Goal: Information Seeking & Learning: Check status

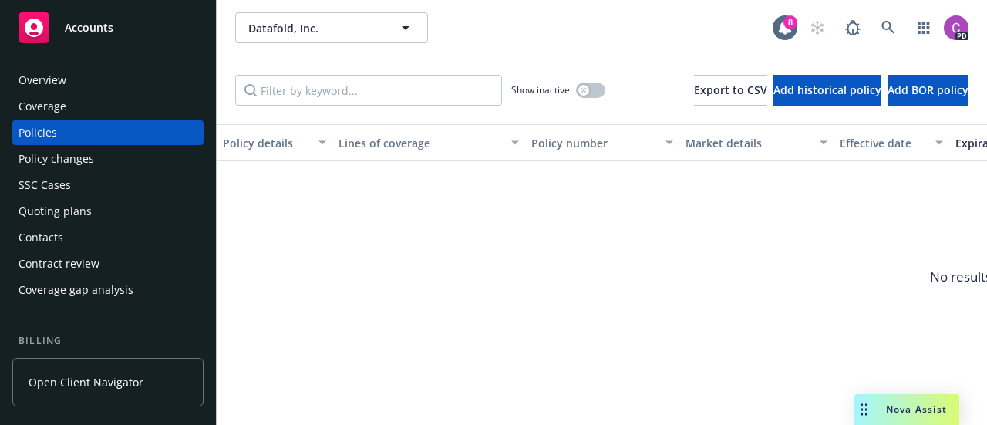
click at [99, 31] on span "Accounts" at bounding box center [89, 28] width 49 height 12
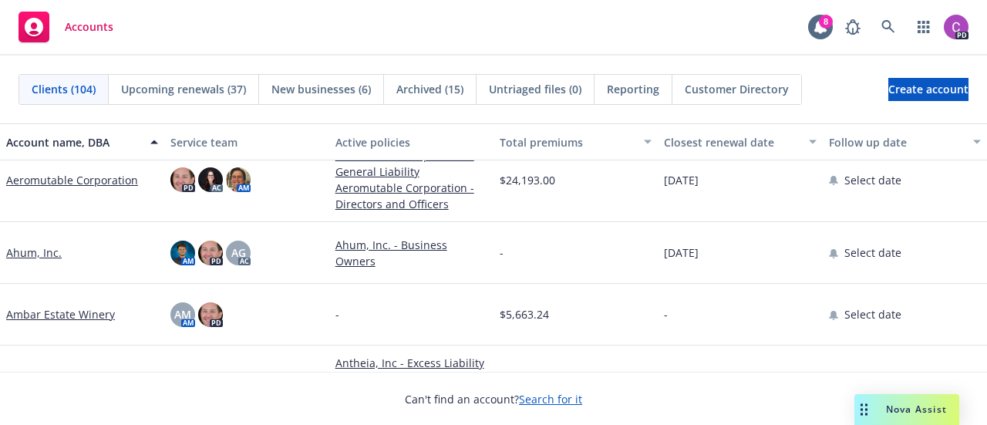
scroll to position [208, 0]
click at [29, 260] on div "Ahum, Inc." at bounding box center [82, 252] width 164 height 62
click at [28, 248] on link "Ahum, Inc." at bounding box center [34, 252] width 56 height 16
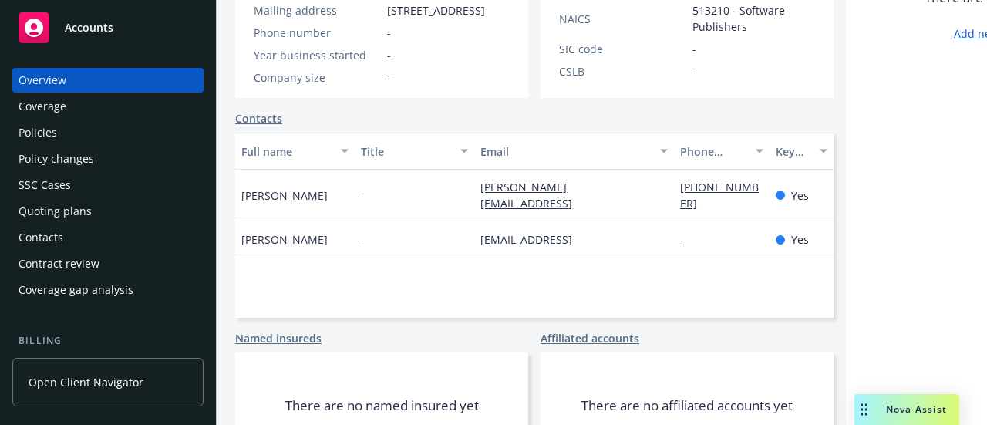
scroll to position [426, 0]
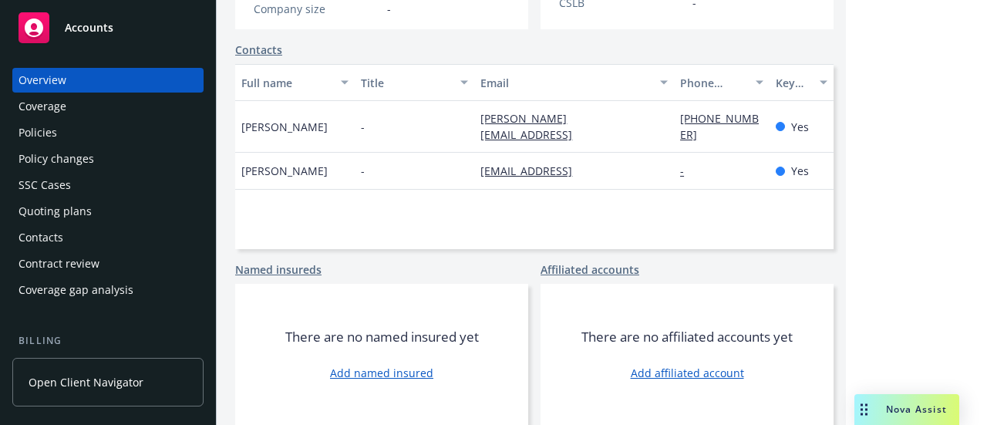
click at [59, 130] on div "Policies" at bounding box center [108, 132] width 179 height 25
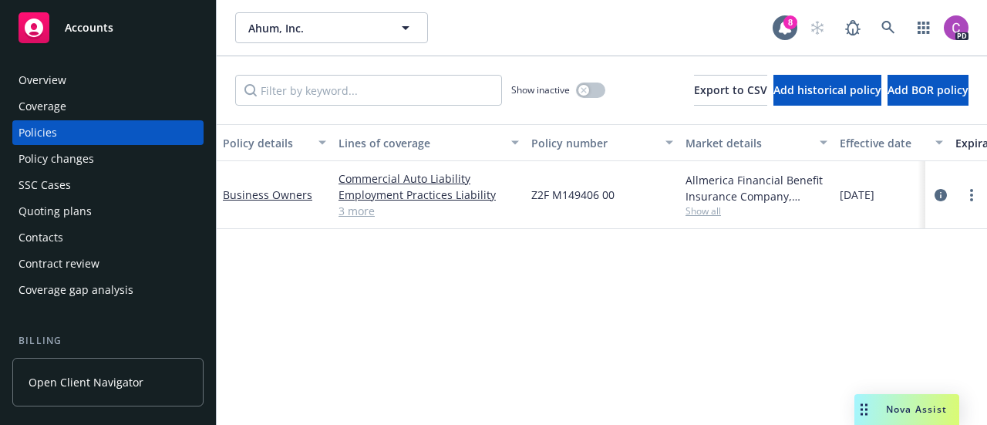
click at [48, 84] on div "Overview" at bounding box center [43, 80] width 48 height 25
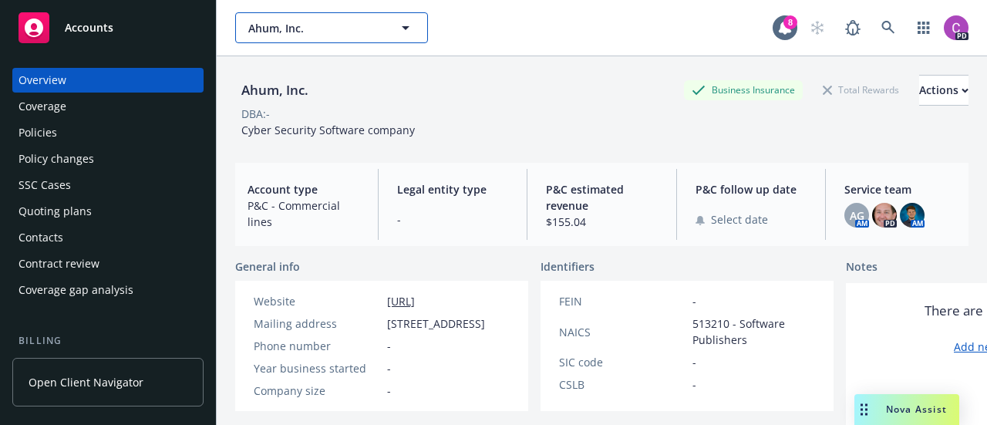
click at [409, 23] on icon "button" at bounding box center [405, 28] width 19 height 19
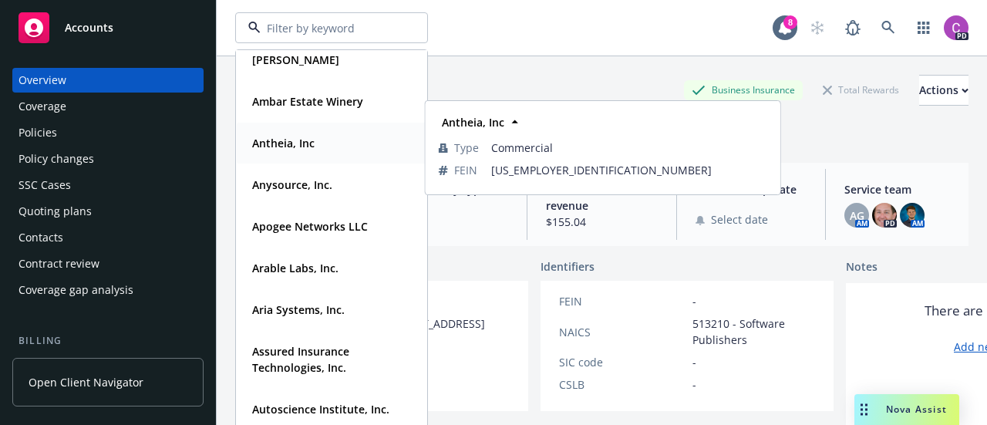
scroll to position [223, 0]
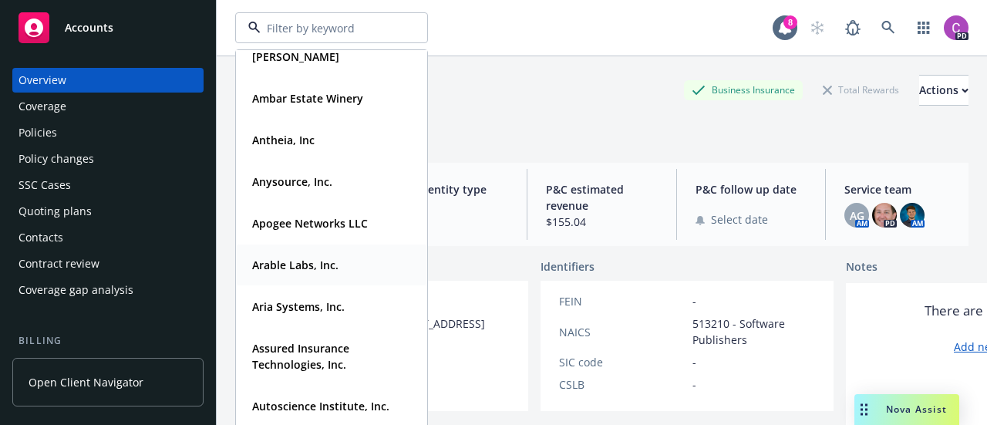
click at [302, 268] on strong "Arable Labs, Inc." at bounding box center [295, 265] width 86 height 15
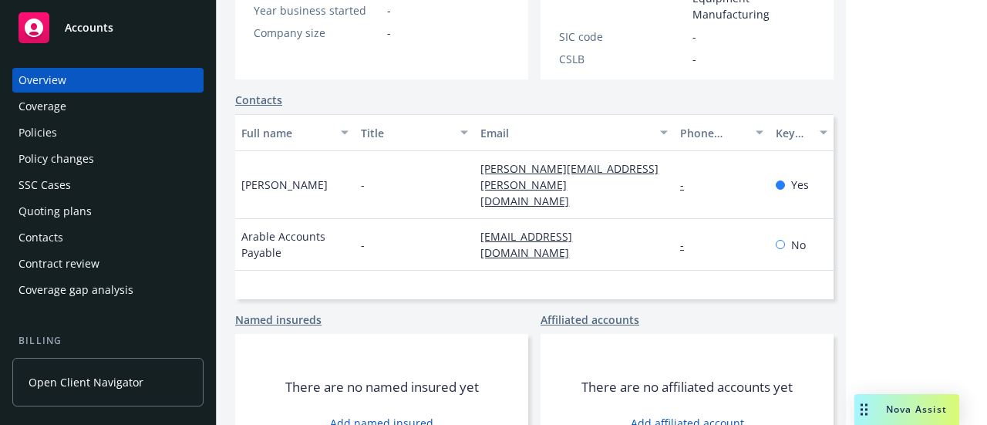
scroll to position [441, 0]
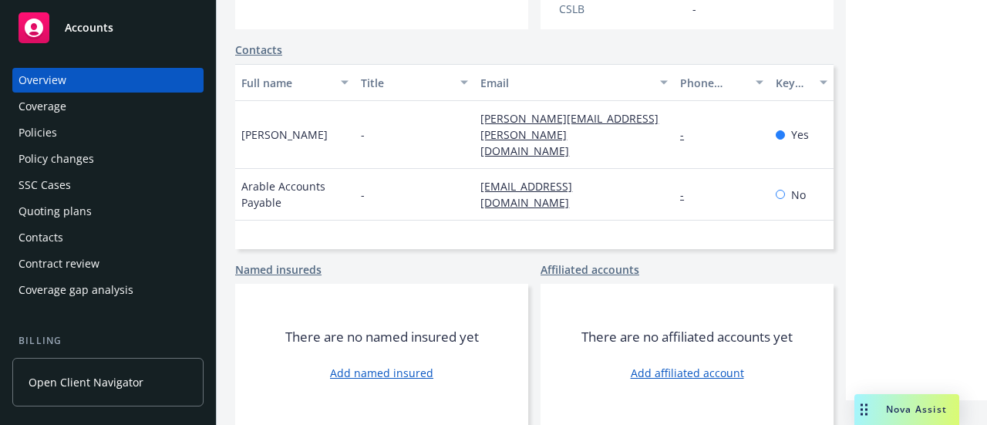
click at [44, 130] on div "Policies" at bounding box center [38, 132] width 39 height 25
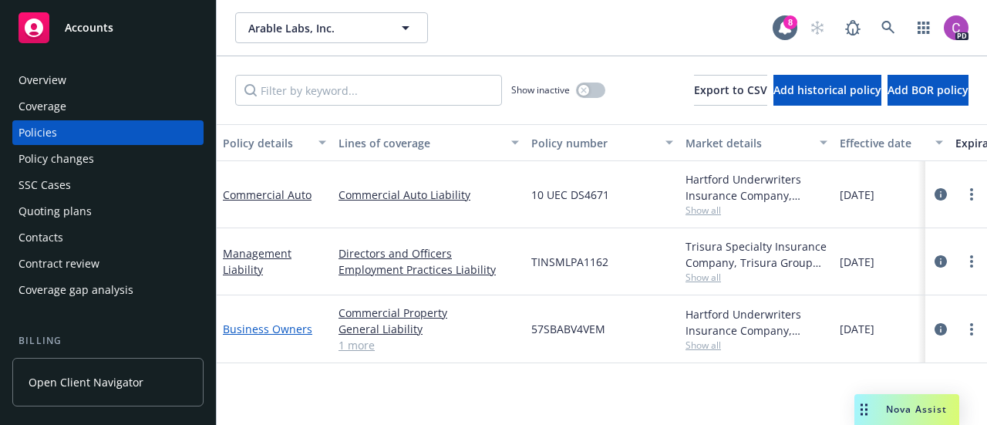
click at [269, 327] on link "Business Owners" at bounding box center [267, 329] width 89 height 15
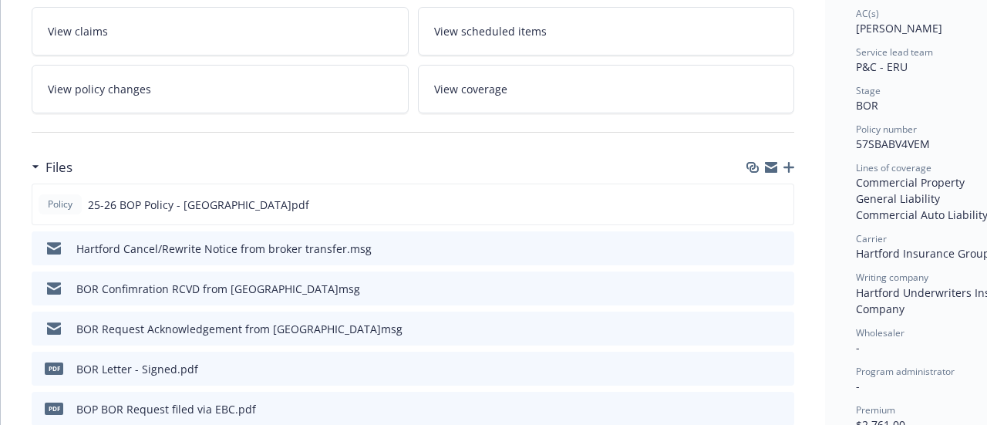
scroll to position [284, 0]
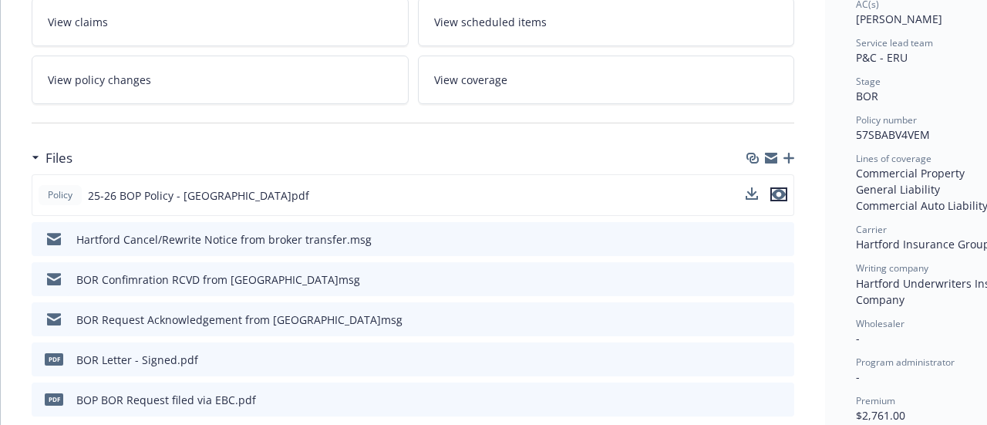
click at [785, 193] on icon "preview file" at bounding box center [779, 194] width 14 height 11
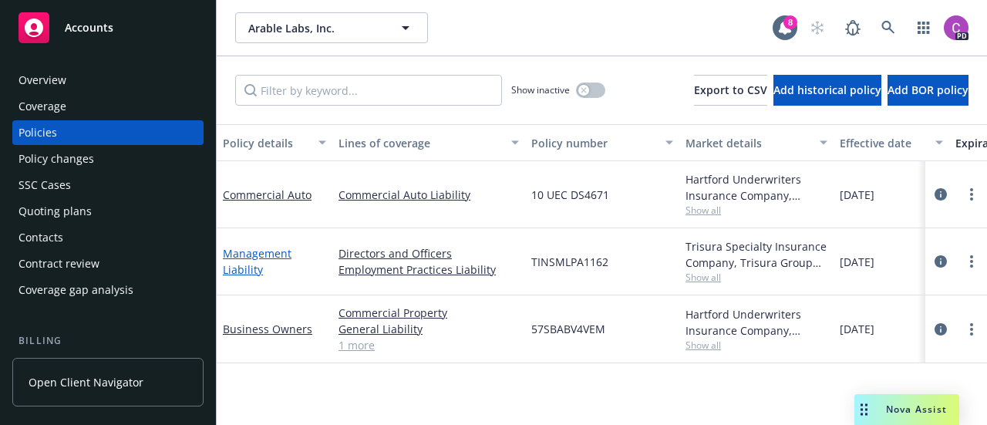
click at [248, 253] on link "Management Liability" at bounding box center [257, 261] width 69 height 31
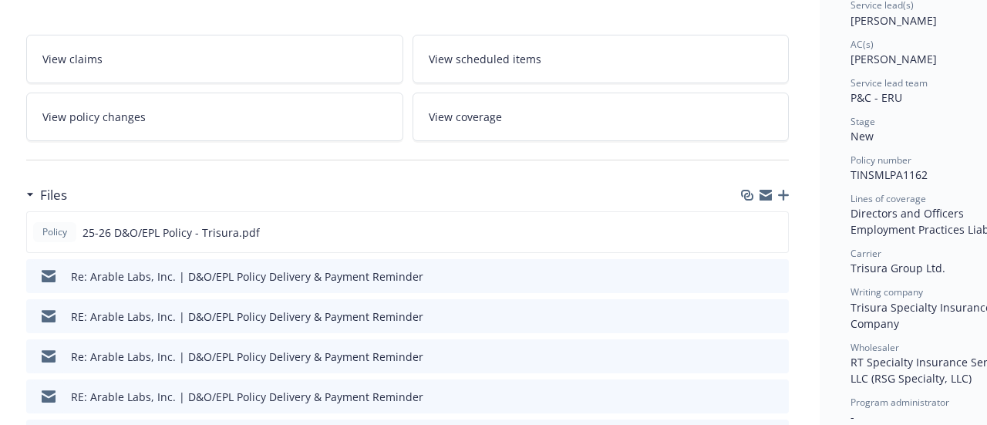
scroll to position [243, 5]
click at [773, 229] on icon "preview file" at bounding box center [773, 232] width 14 height 11
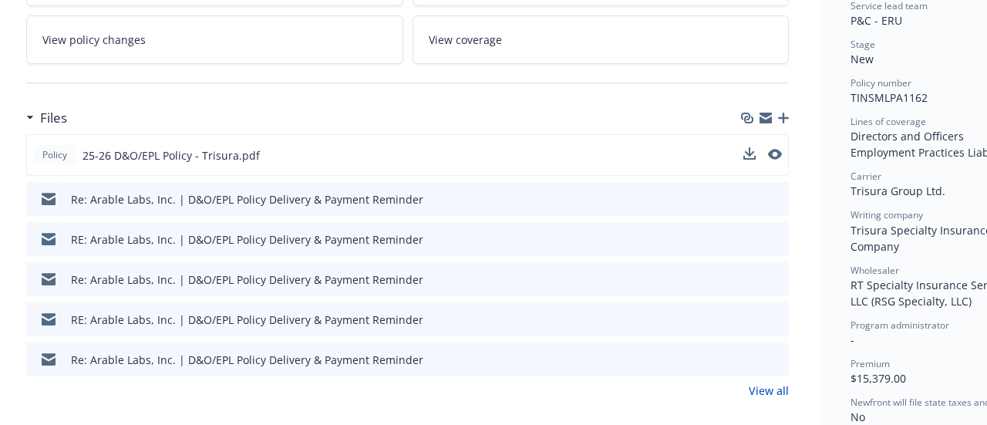
scroll to position [0, 5]
